Goal: Task Accomplishment & Management: Complete application form

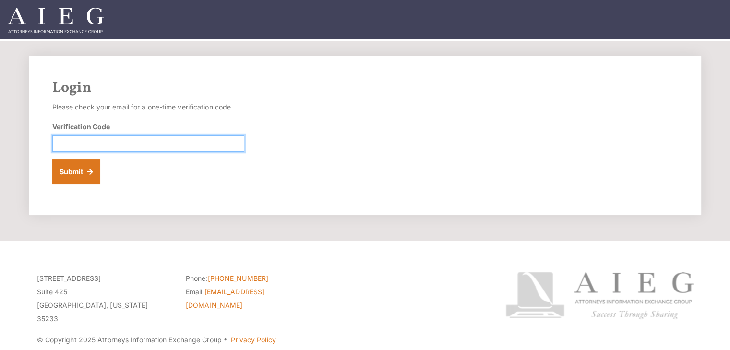
click at [75, 140] on input "Verification Code" at bounding box center [148, 143] width 192 height 16
type input "421296"
click at [52, 159] on button "Submit" at bounding box center [76, 171] width 48 height 25
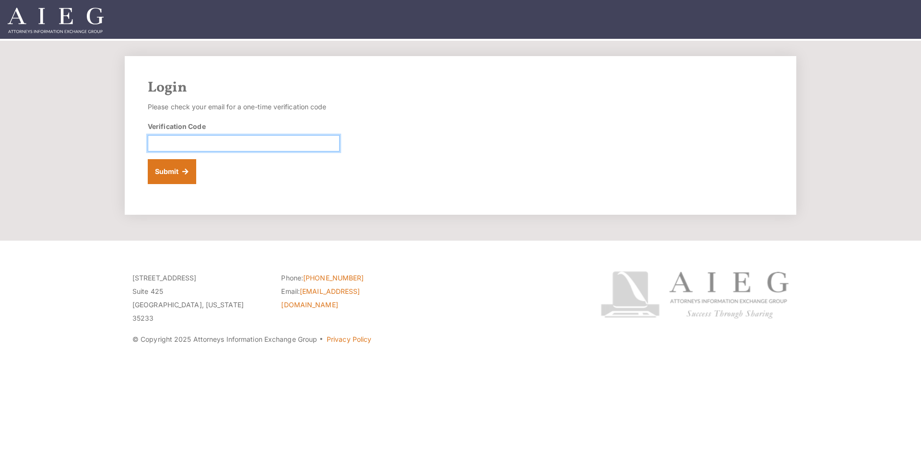
click at [239, 140] on input "Verification Code" at bounding box center [244, 143] width 192 height 16
type input "329077"
click at [163, 170] on button "Submit" at bounding box center [172, 171] width 48 height 25
